Goal: Task Accomplishment & Management: Use online tool/utility

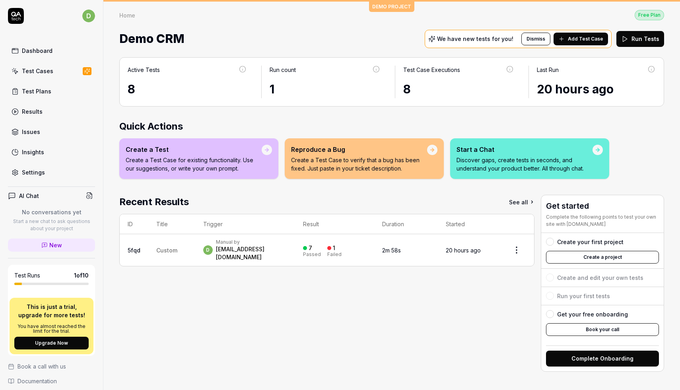
click at [618, 253] on button "Create a project" at bounding box center [602, 257] width 113 height 13
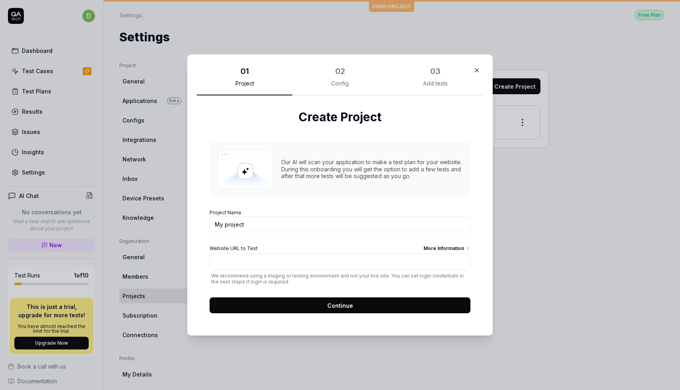
type input "My project"
click at [269, 267] on input "Website URL to Test More Information" at bounding box center [340, 262] width 261 height 16
type input "[URL][DOMAIN_NAME]"
click at [294, 302] on button "Continue" at bounding box center [340, 305] width 261 height 16
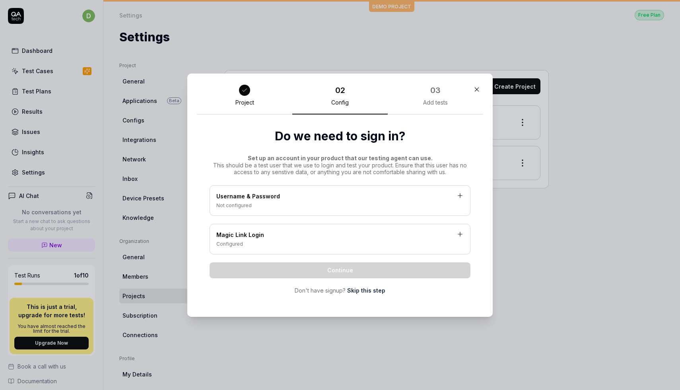
click at [362, 287] on link "Skip this step" at bounding box center [366, 290] width 38 height 8
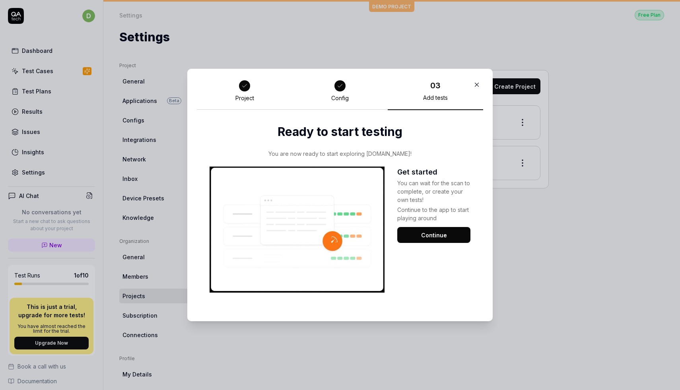
click at [419, 241] on button "Continue" at bounding box center [433, 235] width 73 height 16
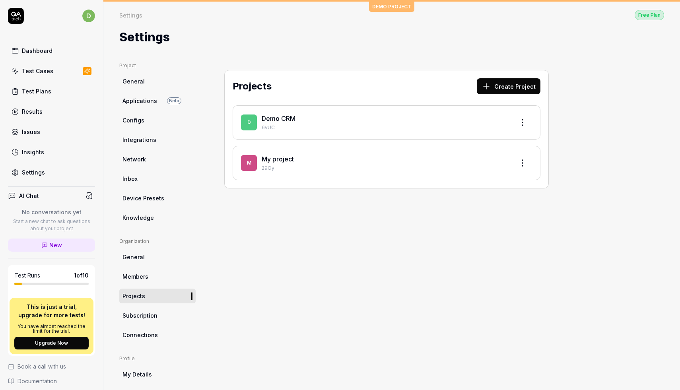
scroll to position [64, 0]
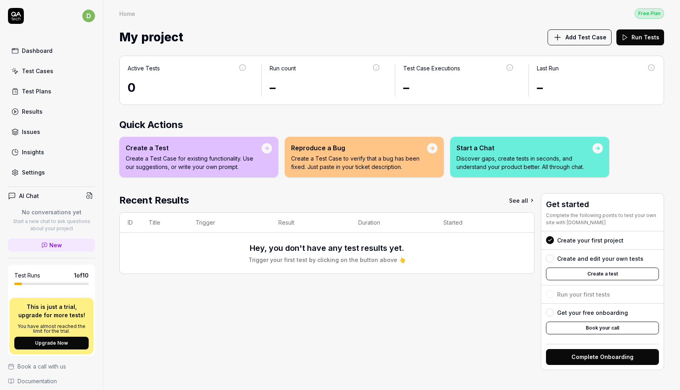
click at [596, 291] on div "Create your first project Create and edit your own tests Create a test Run your…" at bounding box center [602, 285] width 113 height 108
